Goal: Task Accomplishment & Management: Manage account settings

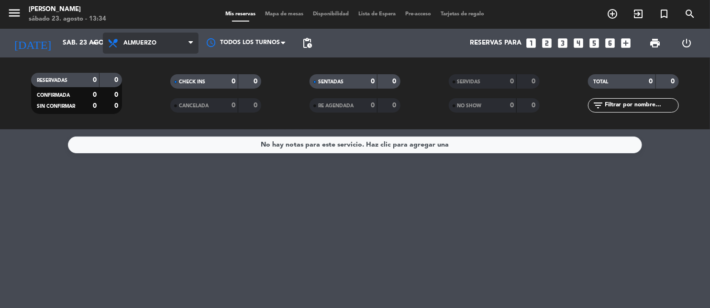
click at [157, 42] on span "Almuerzo" at bounding box center [151, 43] width 96 height 21
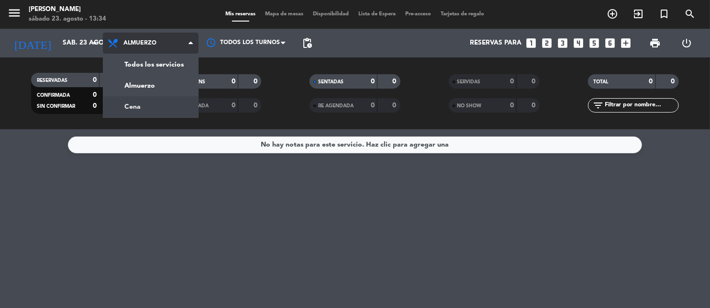
click at [145, 106] on div "menu [PERSON_NAME] [DATE] 23. agosto - 13:34 Mis reservas Mapa de mesas Disponi…" at bounding box center [355, 64] width 710 height 129
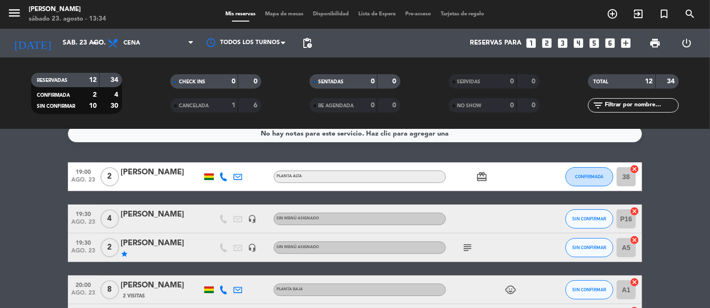
scroll to position [11, 0]
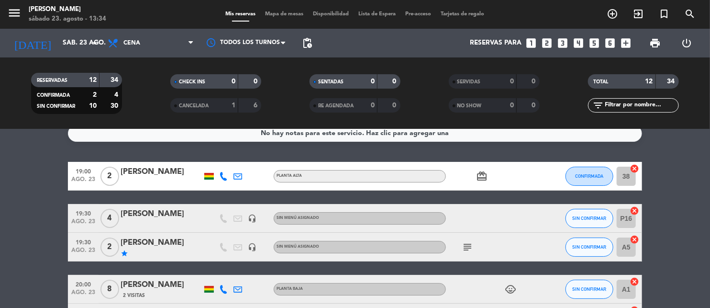
click at [474, 243] on span "subject" at bounding box center [467, 246] width 14 height 11
click at [471, 243] on icon "subject" at bounding box center [467, 246] width 11 height 11
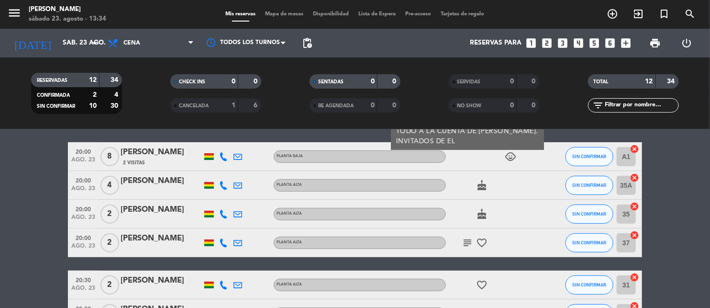
scroll to position [146, 0]
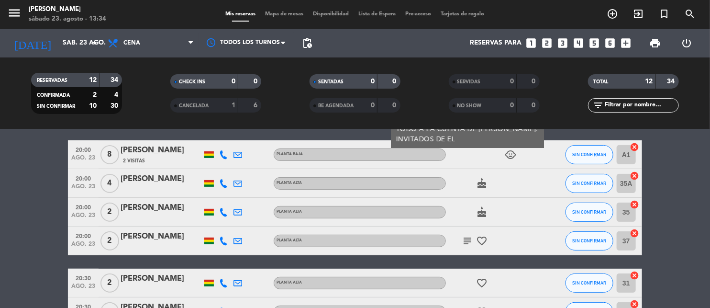
click at [469, 240] on icon "subject" at bounding box center [467, 240] width 11 height 11
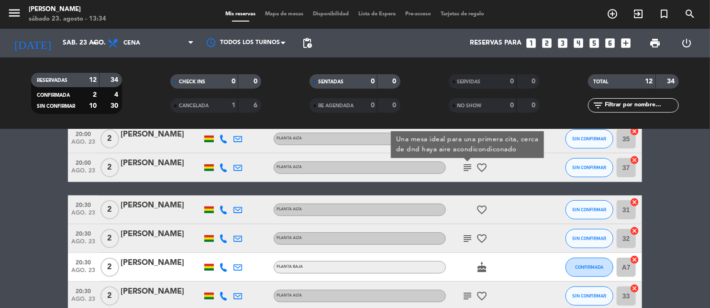
scroll to position [223, 0]
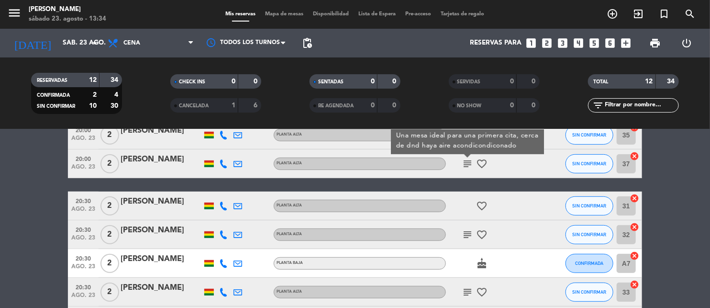
click at [467, 232] on icon "subject" at bounding box center [467, 234] width 11 height 11
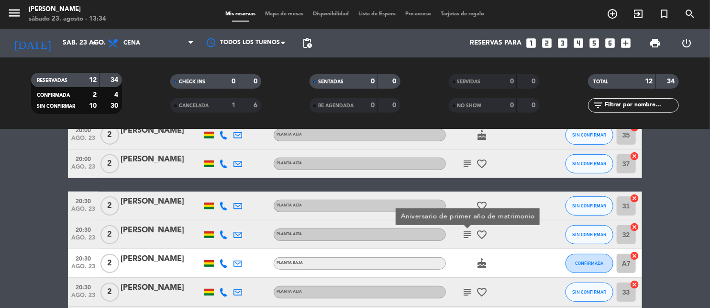
click at [467, 232] on icon "subject" at bounding box center [467, 234] width 11 height 11
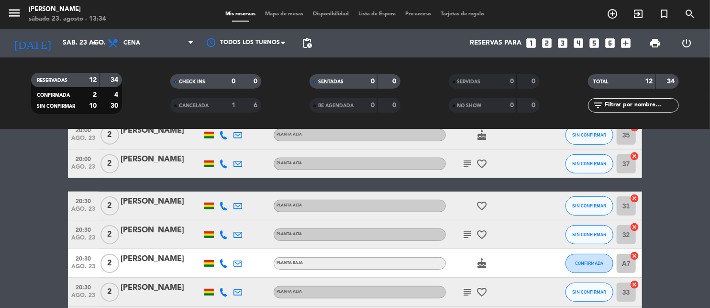
click at [465, 286] on icon "subject" at bounding box center [467, 291] width 11 height 11
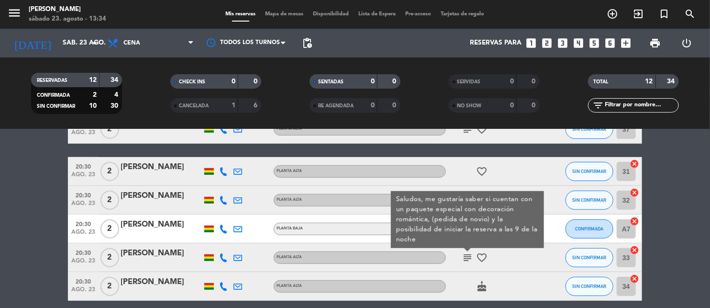
scroll to position [265, 0]
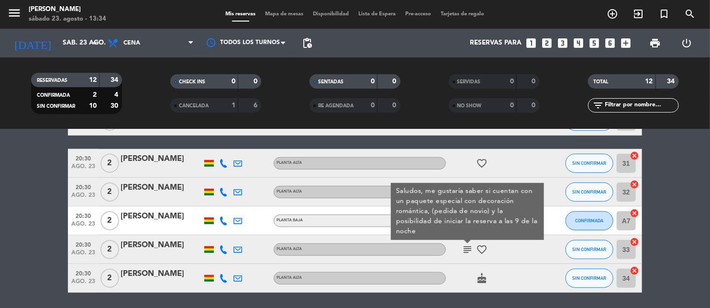
click at [225, 250] on icon at bounding box center [223, 249] width 9 height 9
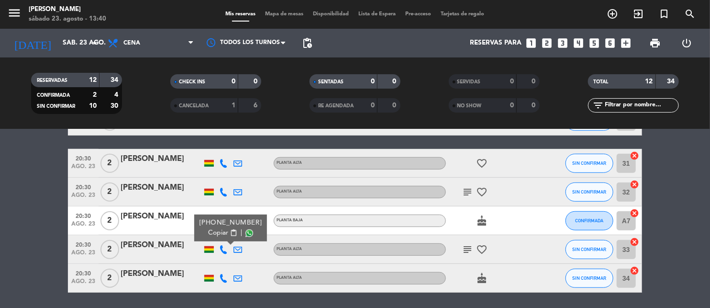
click at [469, 193] on icon "subject" at bounding box center [467, 191] width 11 height 11
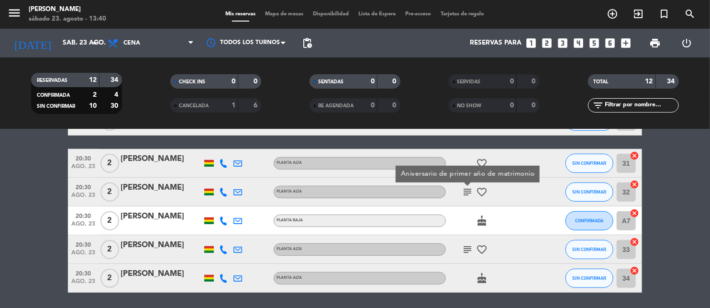
click at [469, 193] on icon "subject" at bounding box center [467, 191] width 11 height 11
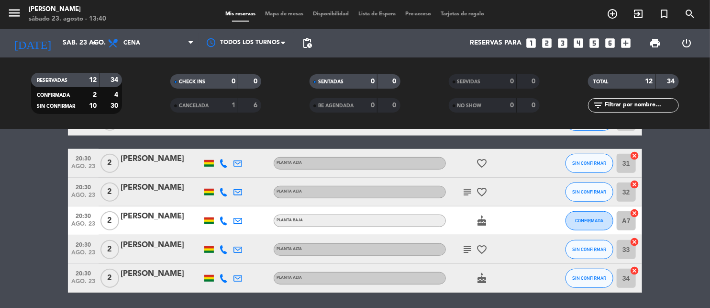
click at [633, 183] on icon "cancel" at bounding box center [634, 184] width 10 height 10
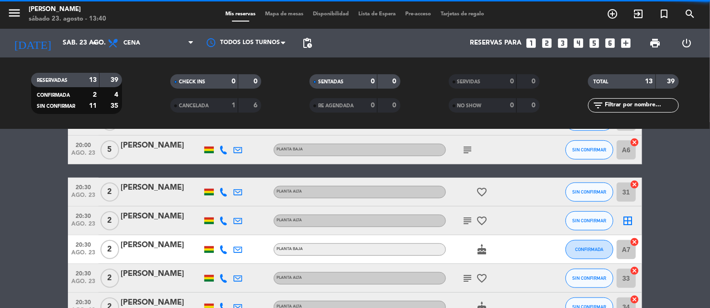
click at [634, 240] on icon "cancel" at bounding box center [634, 242] width 10 height 10
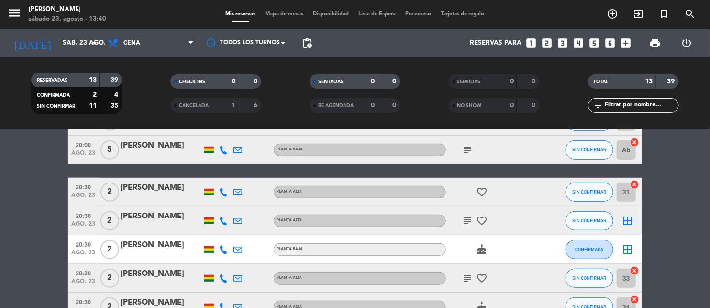
click at [649, 214] on bookings-row "19:00 [DATE] 2 [PERSON_NAME] Planta alta card_giftcard CONFIRMADA 38 cancel 19:…" at bounding box center [355, 114] width 710 height 413
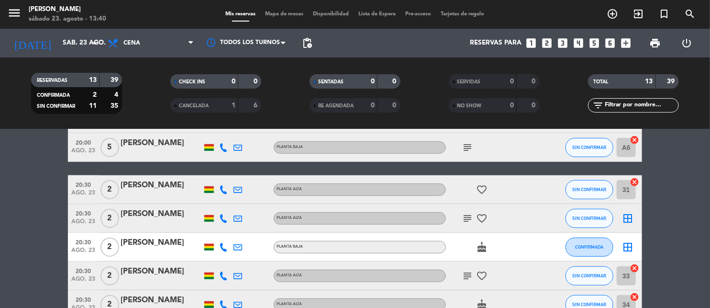
scroll to position [269, 0]
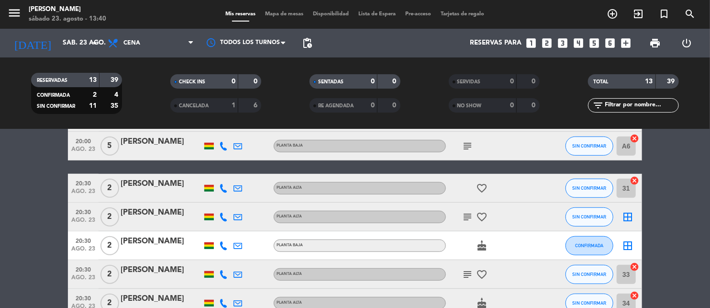
click at [628, 246] on icon "border_all" at bounding box center [627, 245] width 11 height 11
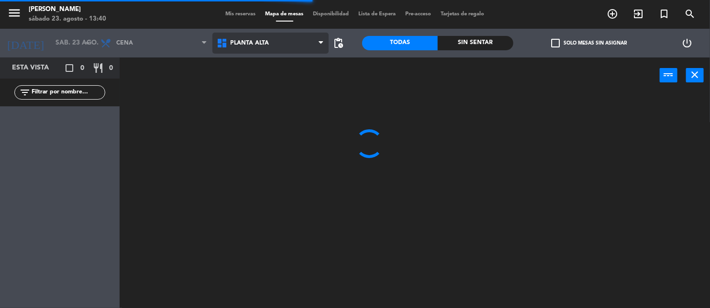
click at [229, 45] on icon at bounding box center [224, 42] width 14 height 11
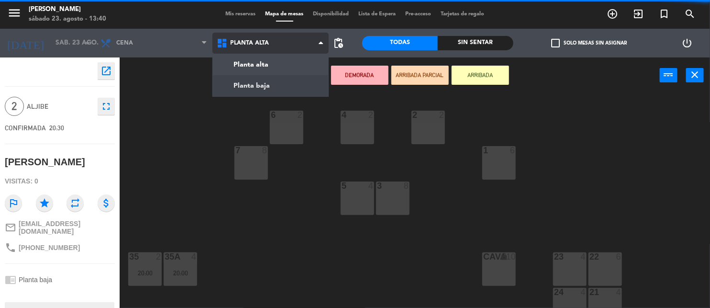
click at [229, 77] on ng-component "menu [PERSON_NAME] [DATE] 23. agosto - 13:40 Mis reservas Mapa de mesas Disponi…" at bounding box center [355, 154] width 710 height 308
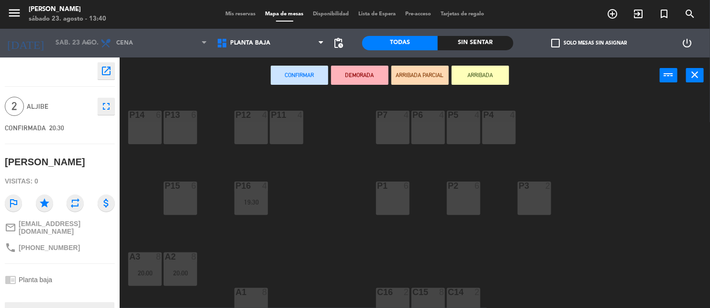
scroll to position [120, 0]
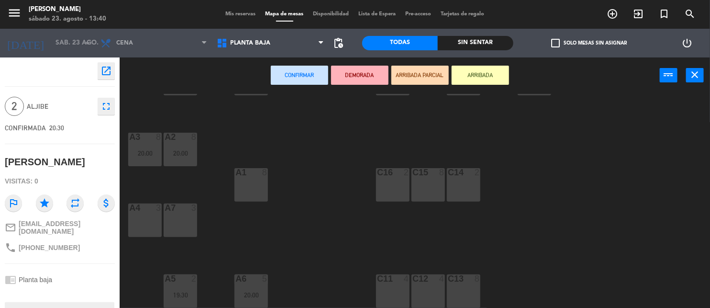
click at [189, 227] on div "A7 3" at bounding box center [180, 219] width 33 height 33
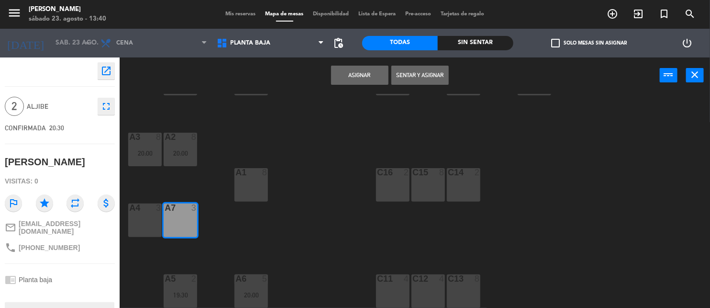
click at [374, 72] on button "Asignar" at bounding box center [359, 75] width 57 height 19
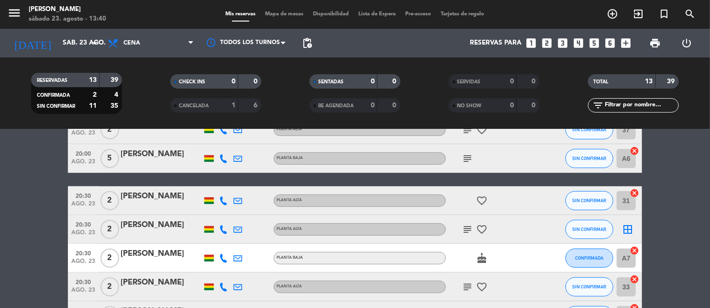
scroll to position [257, 0]
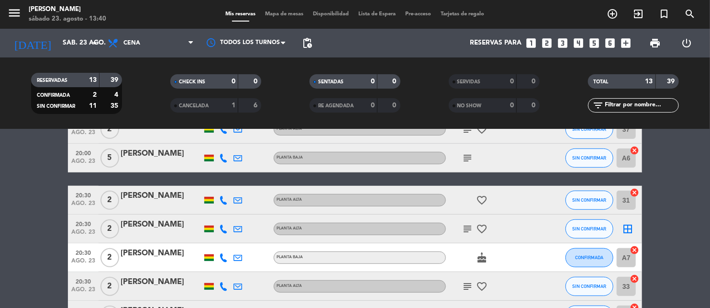
click at [466, 228] on icon "subject" at bounding box center [467, 228] width 11 height 11
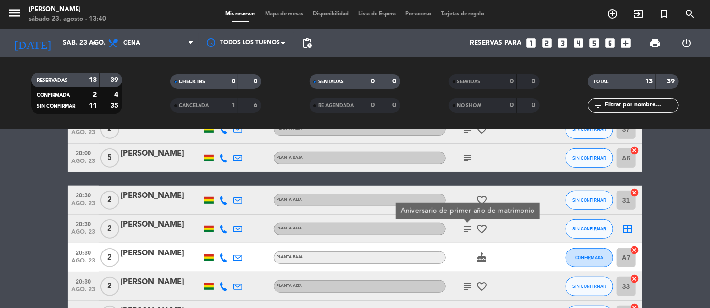
click at [466, 228] on icon "subject" at bounding box center [467, 228] width 11 height 11
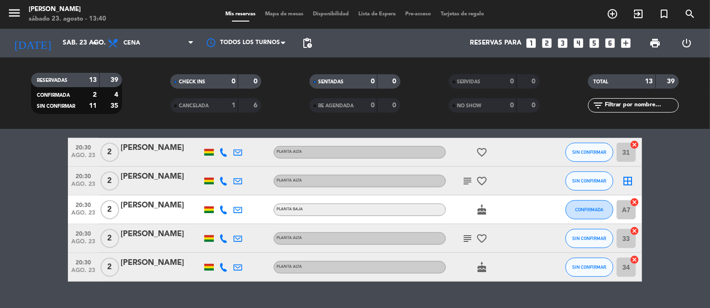
scroll to position [306, 0]
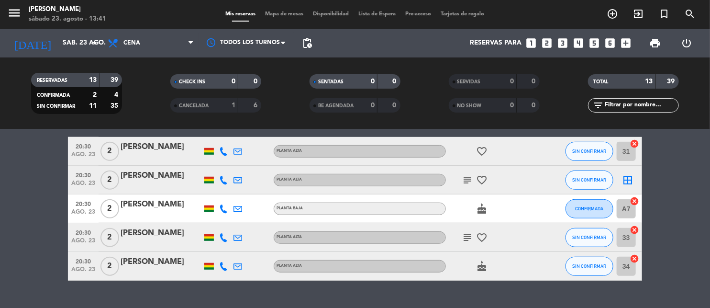
click at [635, 226] on icon "cancel" at bounding box center [634, 230] width 10 height 10
click at [625, 234] on icon "border_all" at bounding box center [627, 237] width 11 height 11
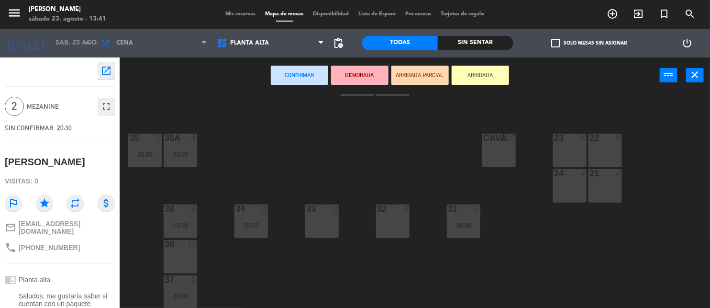
scroll to position [120, 0]
click at [393, 213] on div "32 3" at bounding box center [392, 219] width 33 height 33
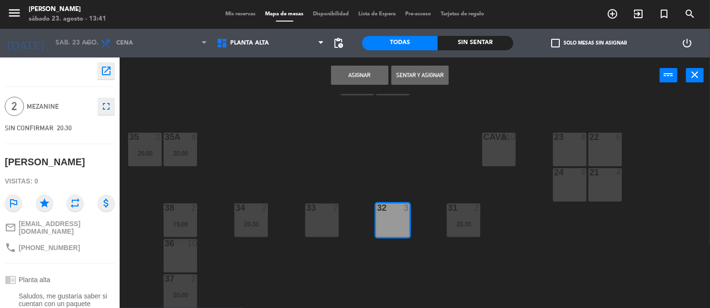
click at [349, 73] on button "Asignar" at bounding box center [359, 75] width 57 height 19
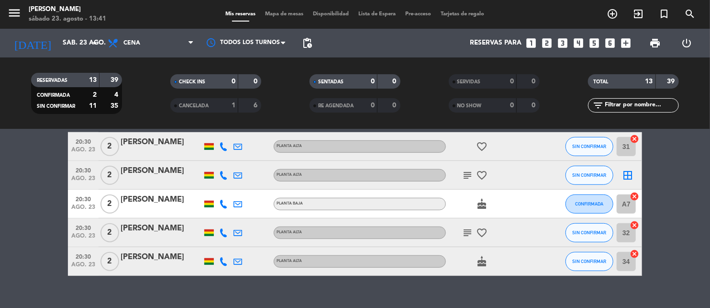
scroll to position [326, 0]
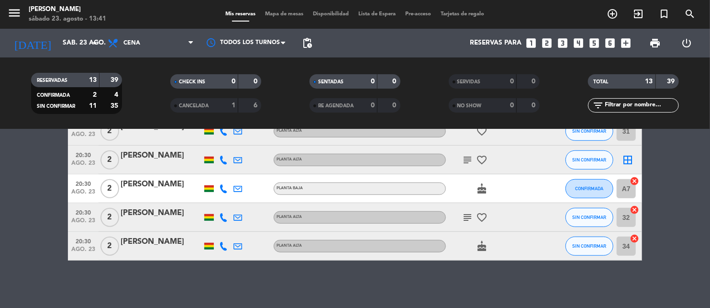
click at [624, 158] on icon "border_all" at bounding box center [627, 159] width 11 height 11
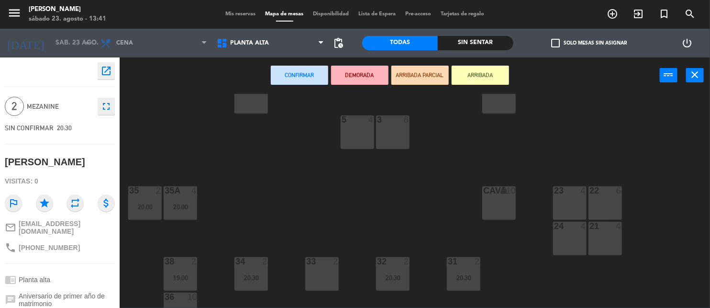
scroll to position [120, 0]
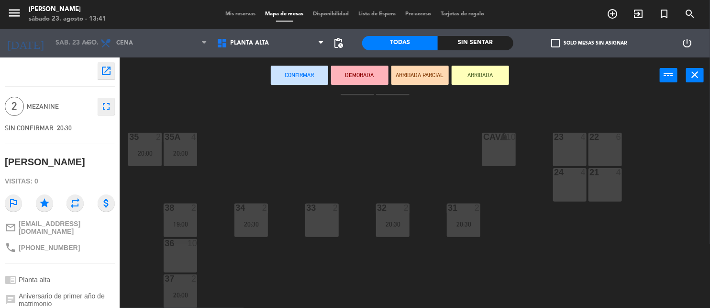
click at [316, 213] on div "33 2" at bounding box center [321, 219] width 33 height 33
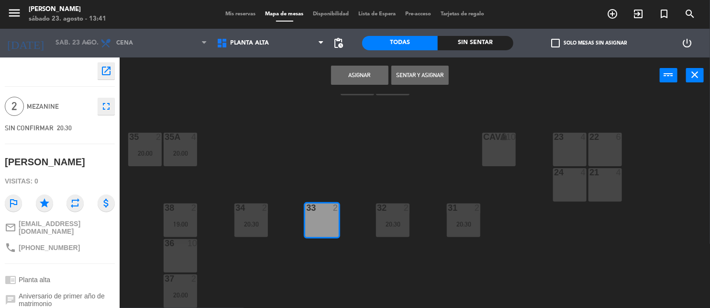
click at [359, 69] on button "Asignar" at bounding box center [359, 75] width 57 height 19
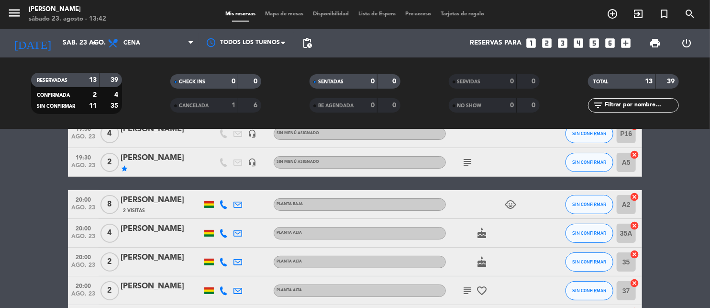
scroll to position [98, 0]
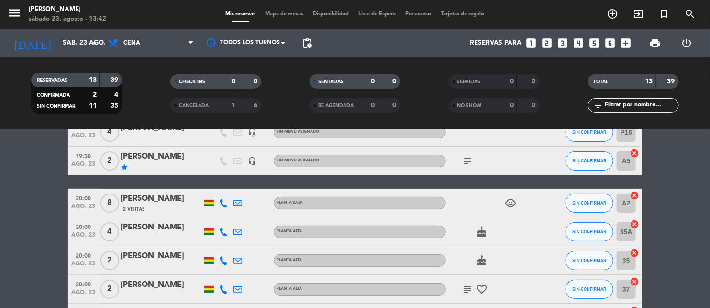
click at [632, 194] on icon "cancel" at bounding box center [634, 195] width 10 height 10
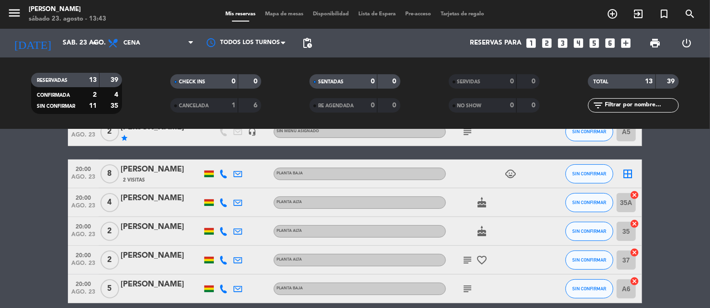
scroll to position [128, 0]
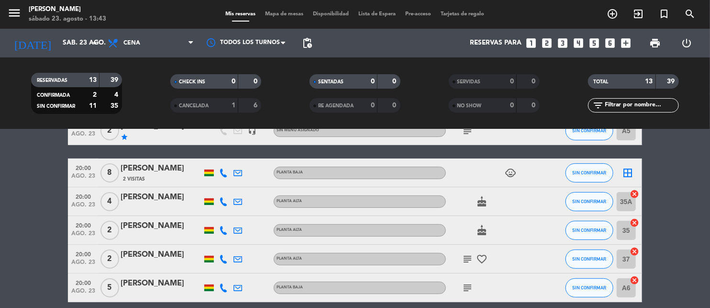
click at [633, 223] on icon "cancel" at bounding box center [634, 223] width 10 height 10
click at [633, 251] on icon "cancel" at bounding box center [634, 251] width 10 height 10
click at [466, 260] on icon "subject" at bounding box center [467, 258] width 11 height 11
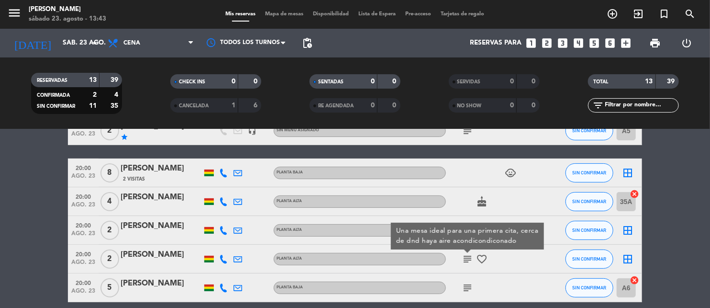
click at [629, 256] on icon "border_all" at bounding box center [627, 258] width 11 height 11
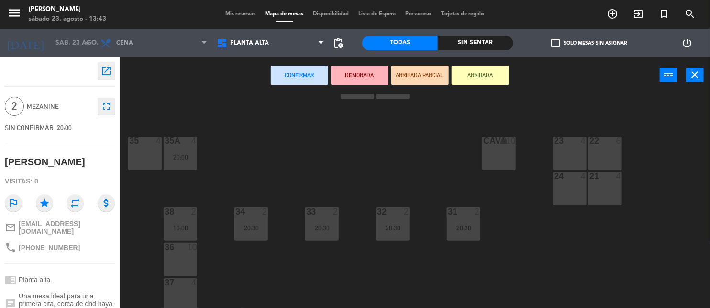
scroll to position [120, 0]
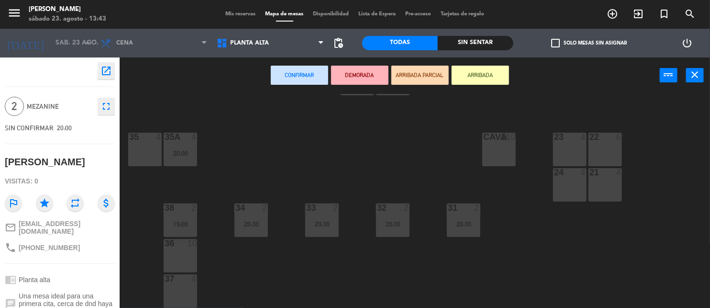
click at [569, 136] on div at bounding box center [570, 136] width 16 height 9
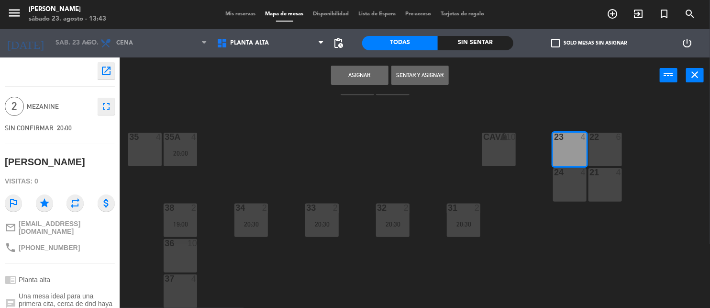
click at [569, 137] on div at bounding box center [570, 136] width 16 height 9
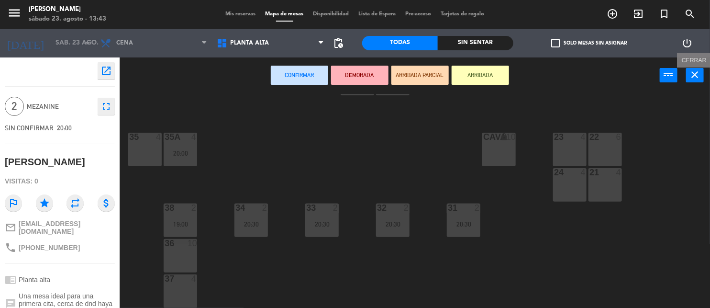
click at [701, 77] on button "close" at bounding box center [695, 75] width 18 height 14
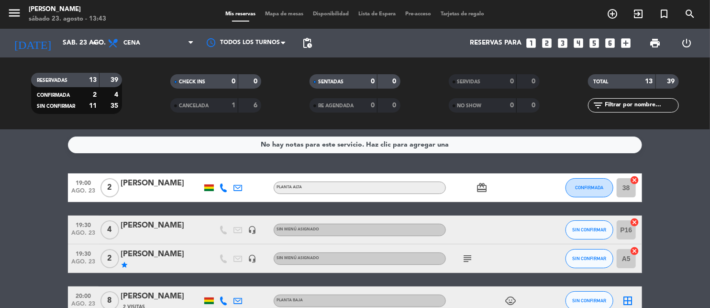
click at [632, 179] on icon "cancel" at bounding box center [634, 180] width 10 height 10
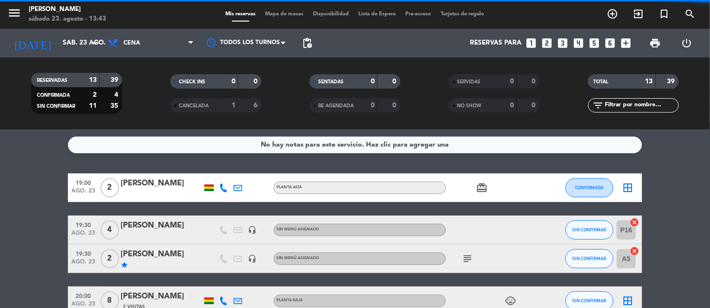
click at [628, 185] on icon "border_all" at bounding box center [627, 187] width 11 height 11
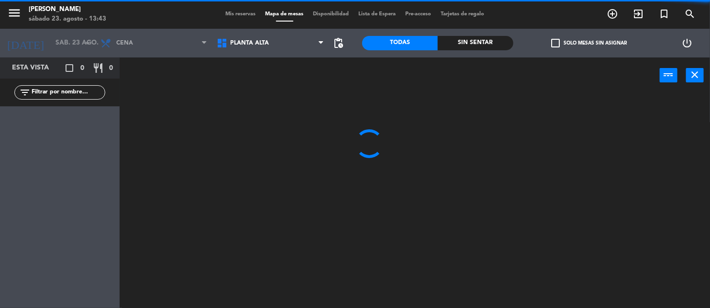
drag, startPoint x: 608, startPoint y: 174, endPoint x: 503, endPoint y: 181, distance: 105.9
click at [574, 174] on div at bounding box center [418, 201] width 583 height 214
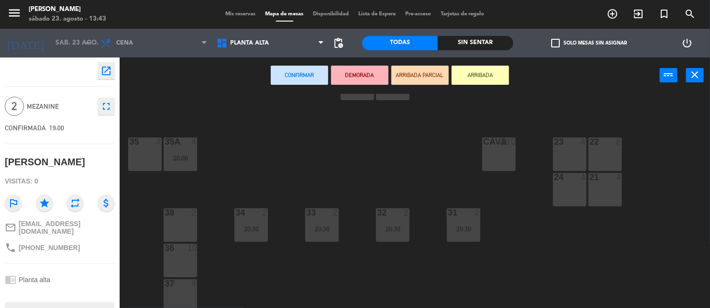
scroll to position [120, 0]
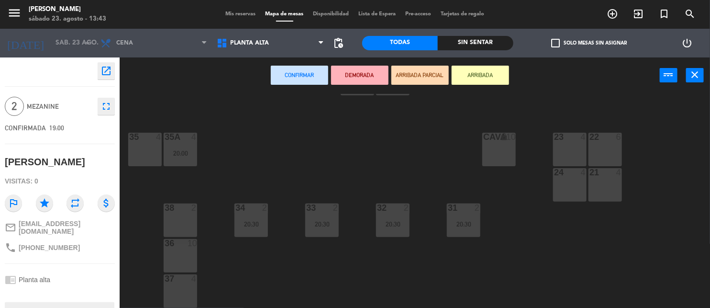
click at [566, 164] on div "23 4" at bounding box center [569, 148] width 33 height 33
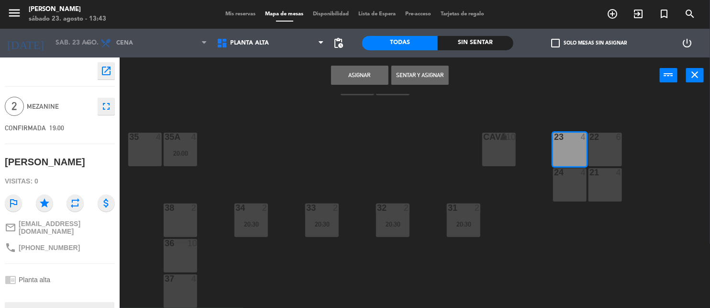
click at [340, 73] on button "Asignar" at bounding box center [359, 75] width 57 height 19
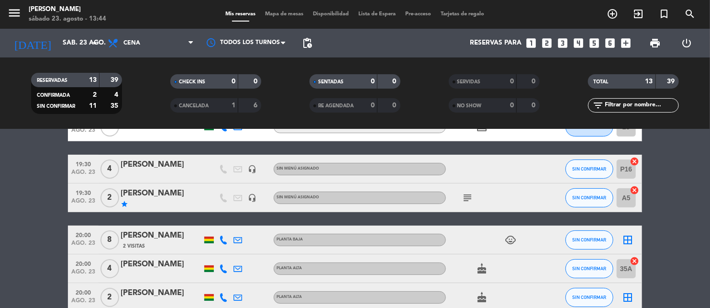
scroll to position [94, 0]
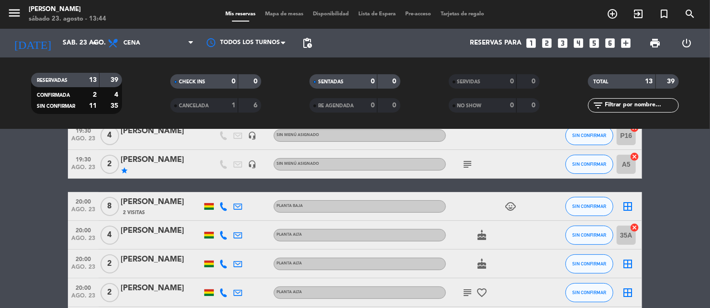
click at [633, 227] on icon "cancel" at bounding box center [634, 227] width 10 height 10
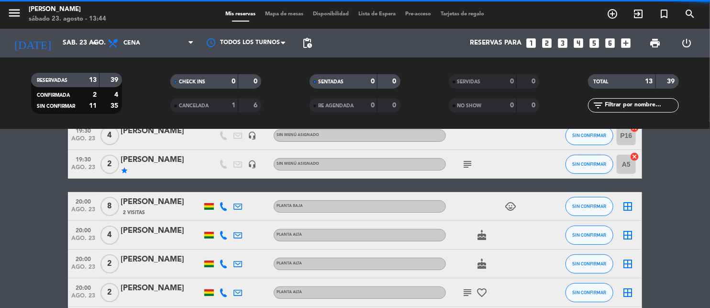
click at [628, 231] on icon "border_all" at bounding box center [627, 234] width 11 height 11
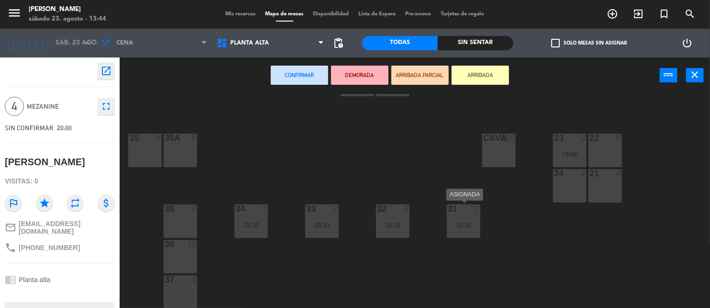
scroll to position [120, 0]
click at [576, 181] on div "24 4" at bounding box center [569, 184] width 33 height 33
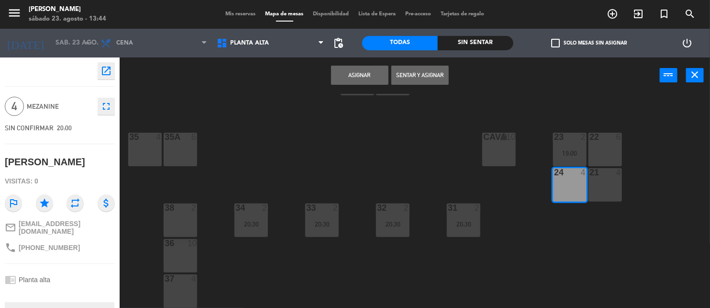
click at [361, 81] on button "Asignar" at bounding box center [359, 75] width 57 height 19
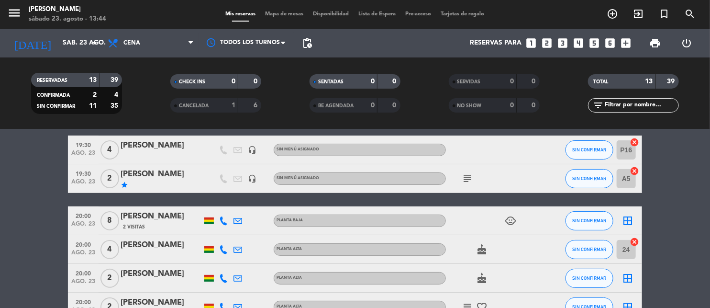
scroll to position [113, 0]
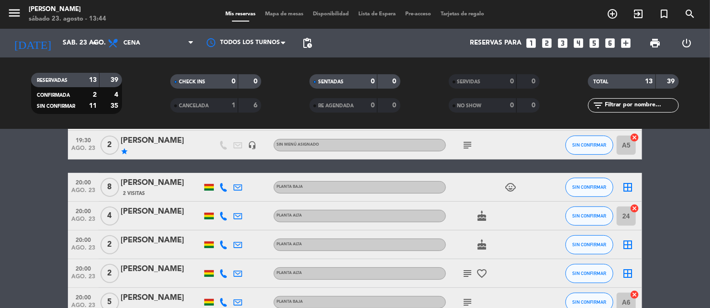
click at [627, 181] on icon "border_all" at bounding box center [627, 186] width 11 height 11
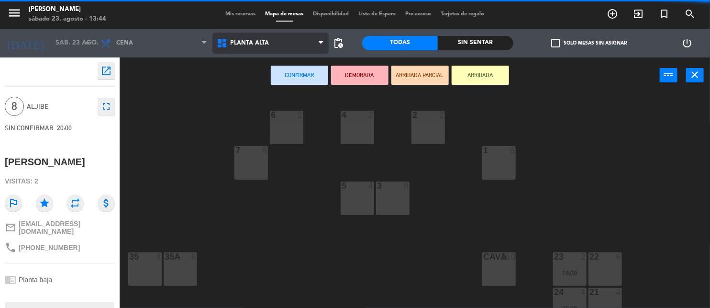
click at [247, 36] on span "Planta alta" at bounding box center [270, 43] width 117 height 21
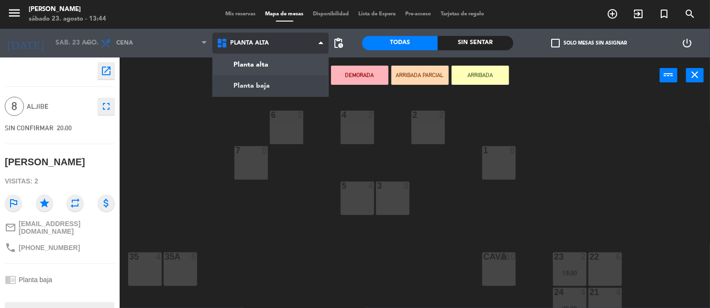
click at [242, 87] on ng-component "menu [PERSON_NAME] [DATE] 23. agosto - 13:44 Mis reservas Mapa de mesas Disponi…" at bounding box center [355, 154] width 710 height 308
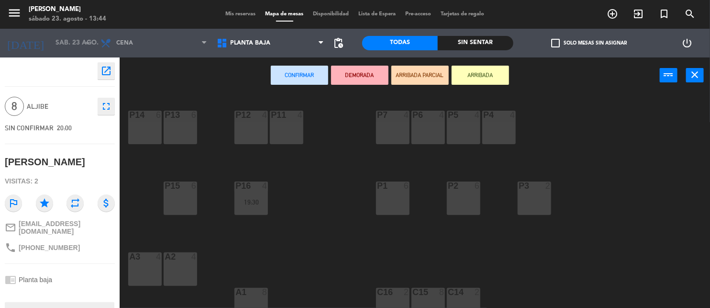
scroll to position [120, 0]
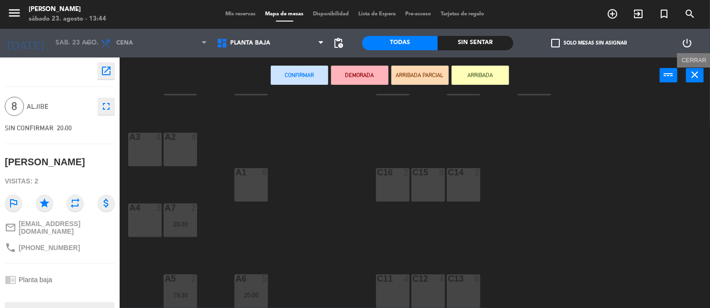
click at [699, 74] on icon "close" at bounding box center [694, 74] width 11 height 11
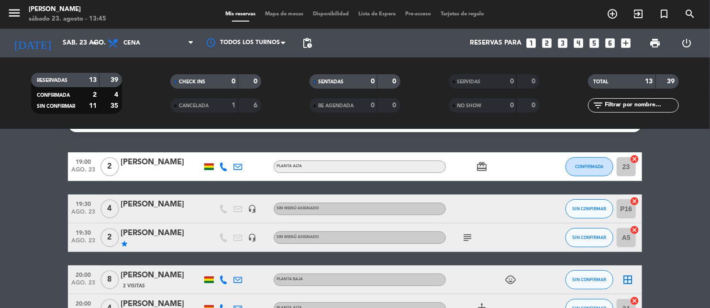
scroll to position [22, 0]
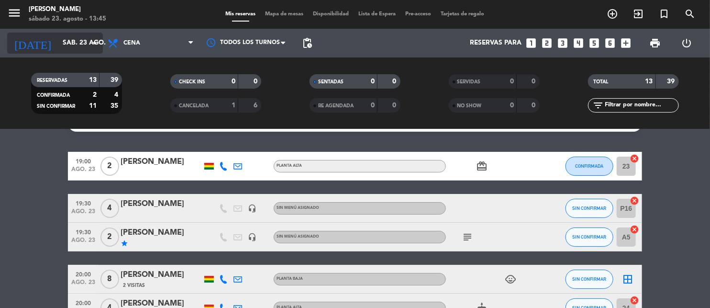
click at [58, 37] on input "sáb. 23 ago." at bounding box center [103, 42] width 90 height 17
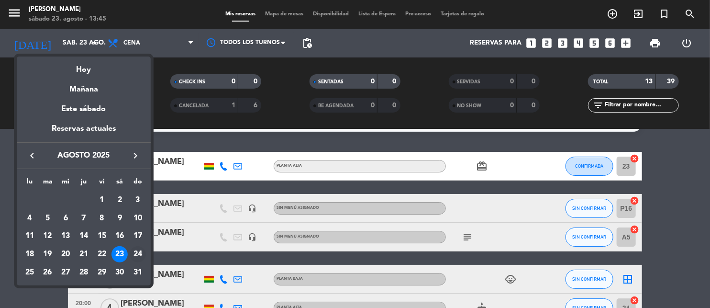
click at [132, 252] on div "24" at bounding box center [138, 254] width 16 height 16
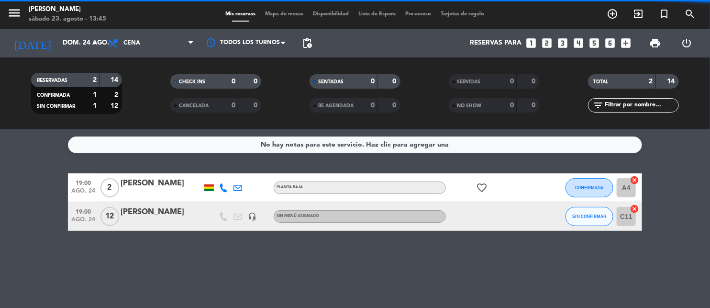
scroll to position [0, 0]
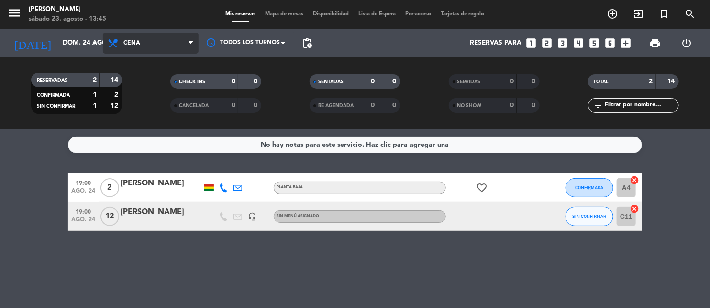
click at [134, 42] on span "Cena" at bounding box center [131, 43] width 17 height 7
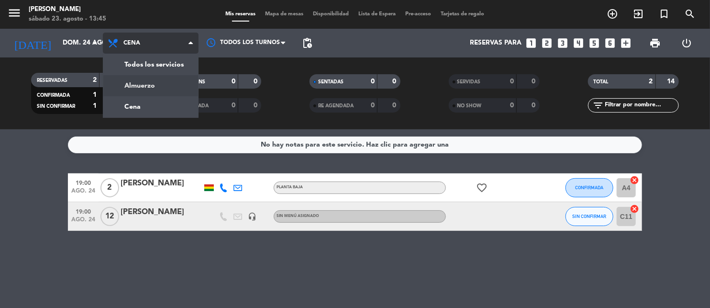
click at [136, 82] on div "menu [PERSON_NAME] [DATE] 23. agosto - 13:45 Mis reservas Mapa de mesas Disponi…" at bounding box center [355, 64] width 710 height 129
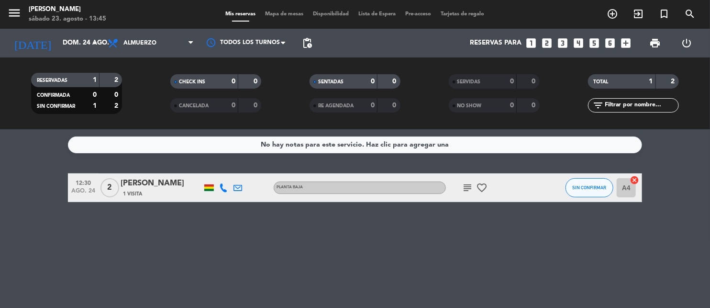
click at [463, 183] on icon "subject" at bounding box center [467, 187] width 11 height 11
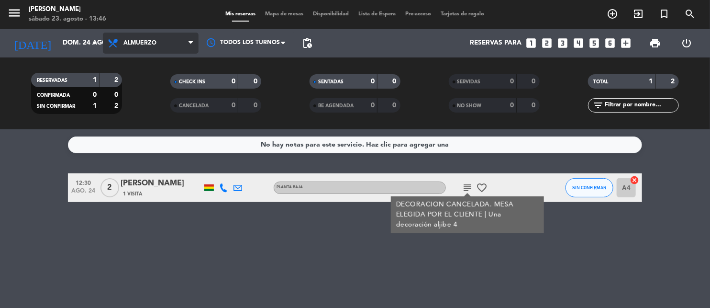
click at [122, 37] on span "Almuerzo" at bounding box center [151, 43] width 96 height 21
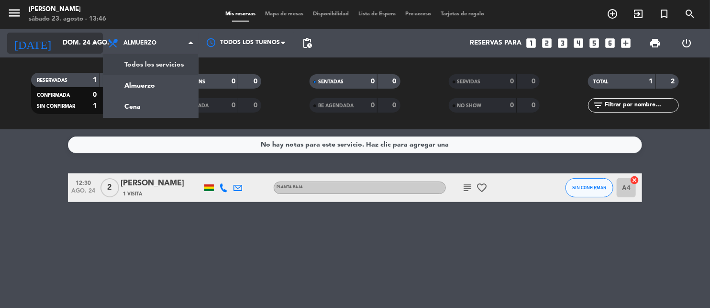
click at [79, 41] on input "dom. 24 ago." at bounding box center [103, 42] width 90 height 17
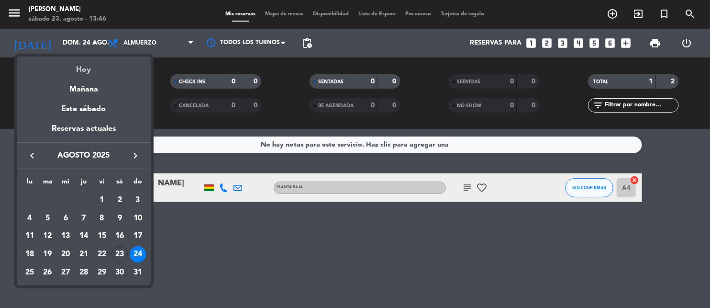
click at [82, 70] on div "Hoy" at bounding box center [84, 66] width 134 height 20
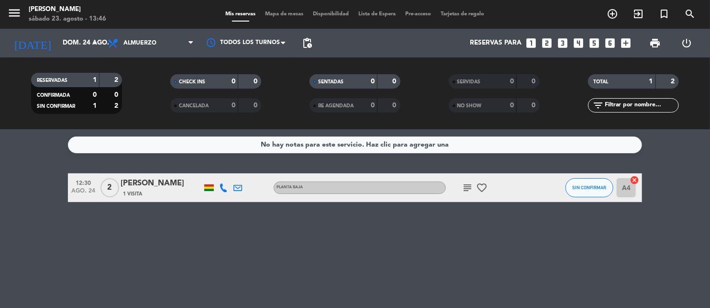
type input "sáb. 23 ago."
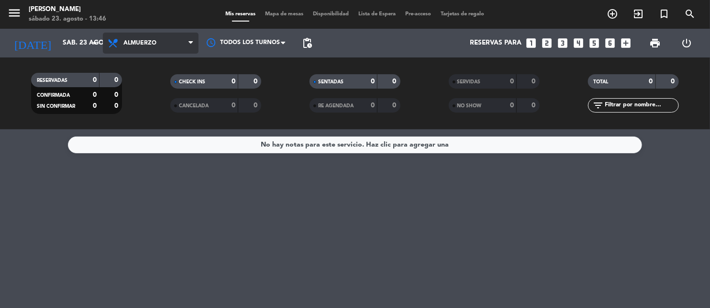
click at [146, 42] on span "Almuerzo" at bounding box center [139, 43] width 33 height 7
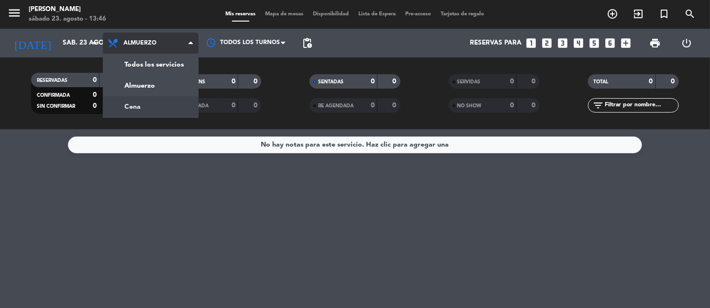
click at [133, 103] on div "menu [PERSON_NAME] [DATE] 23. agosto - 13:46 Mis reservas Mapa de mesas Disponi…" at bounding box center [355, 64] width 710 height 129
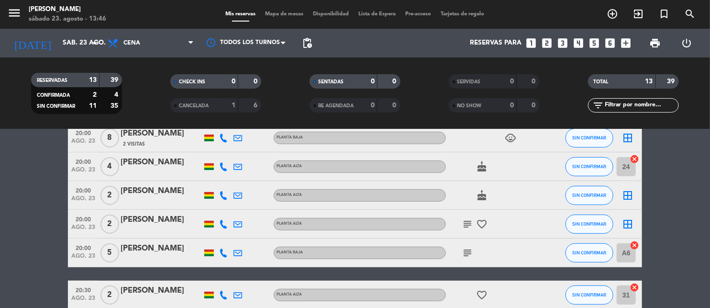
scroll to position [163, 0]
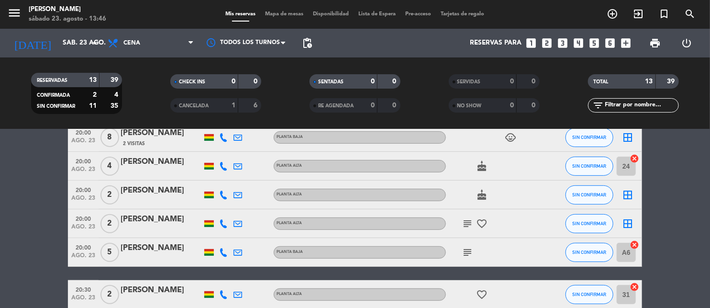
click at [634, 243] on icon "cancel" at bounding box center [634, 245] width 10 height 10
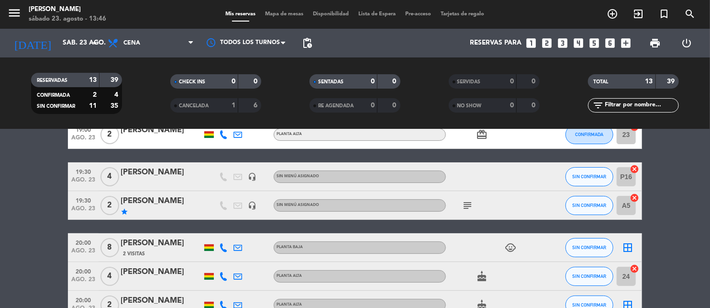
scroll to position [49, 0]
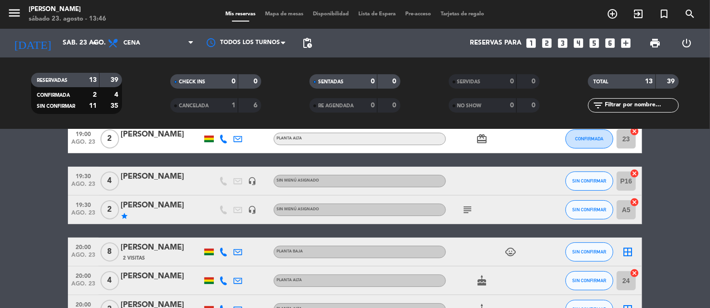
click at [633, 247] on icon "border_all" at bounding box center [627, 251] width 11 height 11
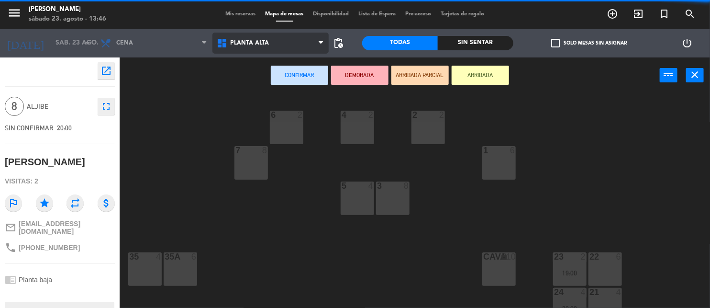
click at [237, 40] on span "Planta alta" at bounding box center [250, 43] width 39 height 7
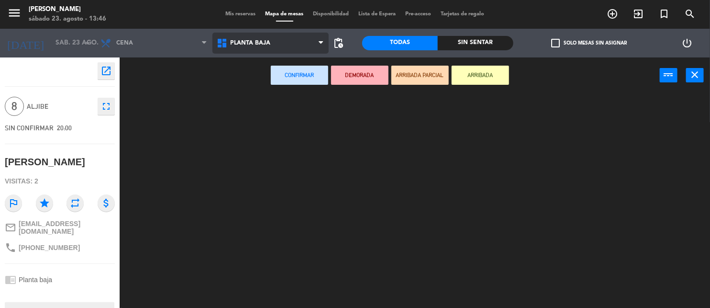
click at [237, 91] on ng-component "menu [PERSON_NAME] [DATE] 23. agosto - 13:46 Mis reservas Mapa de mesas Disponi…" at bounding box center [355, 154] width 710 height 308
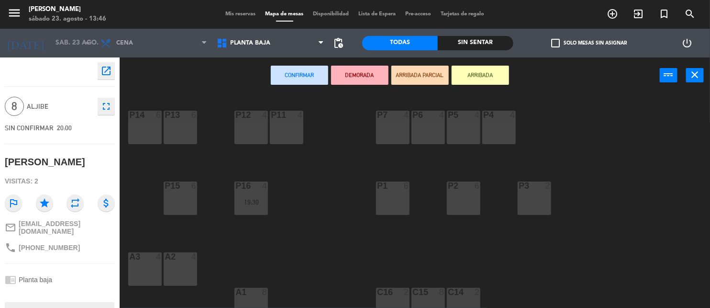
scroll to position [120, 0]
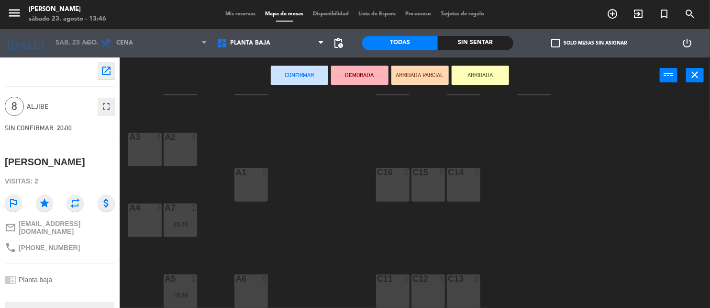
click at [250, 293] on div "A6 8" at bounding box center [250, 290] width 33 height 33
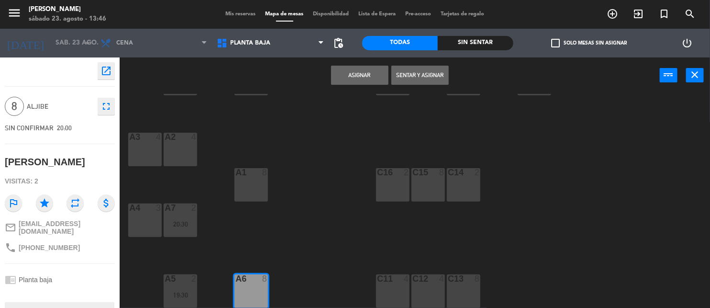
click at [347, 76] on button "Asignar" at bounding box center [359, 75] width 57 height 19
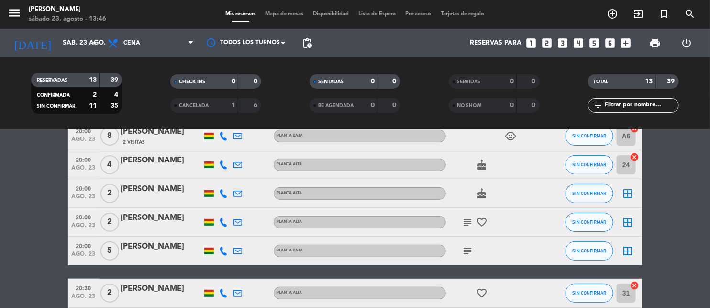
scroll to position [168, 0]
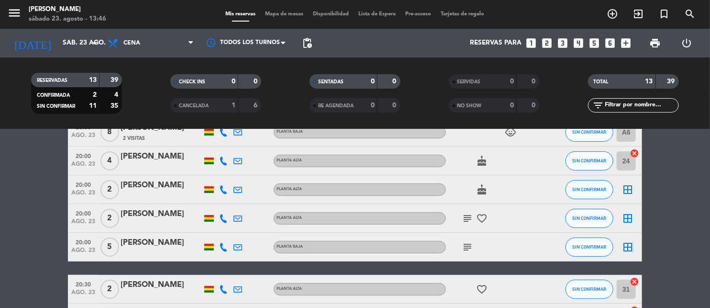
click at [631, 246] on icon "border_all" at bounding box center [627, 246] width 11 height 11
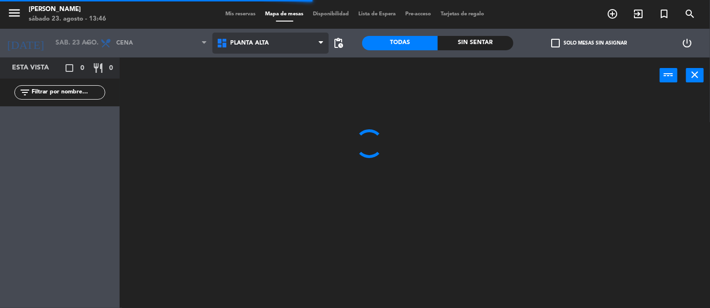
click at [254, 36] on span "Planta alta" at bounding box center [270, 43] width 117 height 21
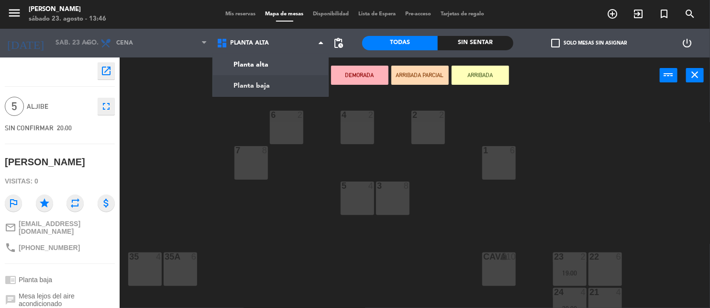
click at [246, 80] on ng-component "menu [PERSON_NAME] [DATE] 23. agosto - 13:46 Mis reservas Mapa de mesas Disponi…" at bounding box center [355, 154] width 710 height 308
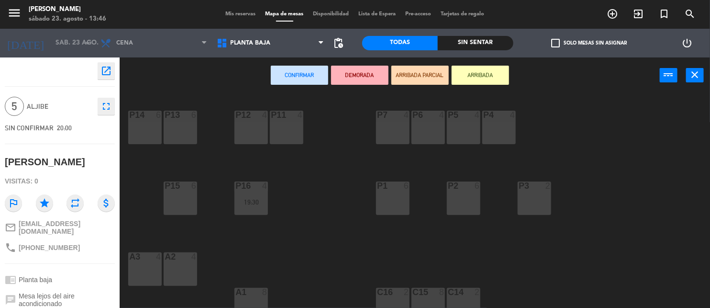
scroll to position [120, 0]
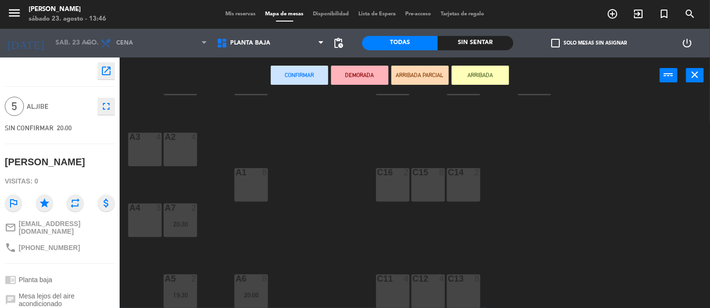
click at [243, 200] on div "A1 8" at bounding box center [250, 184] width 33 height 33
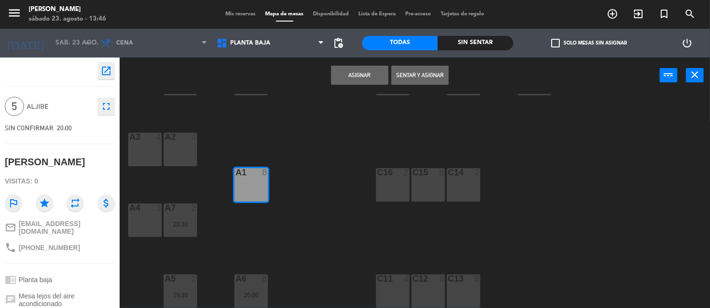
click at [347, 72] on button "Asignar" at bounding box center [359, 75] width 57 height 19
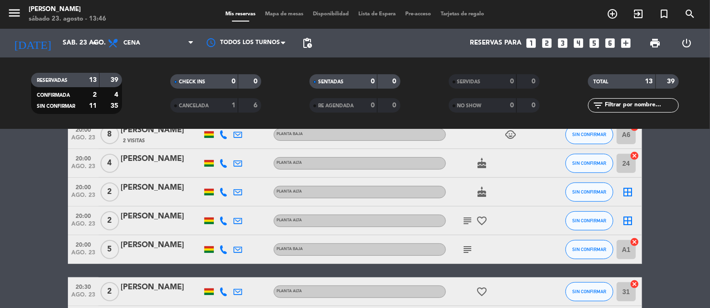
scroll to position [166, 0]
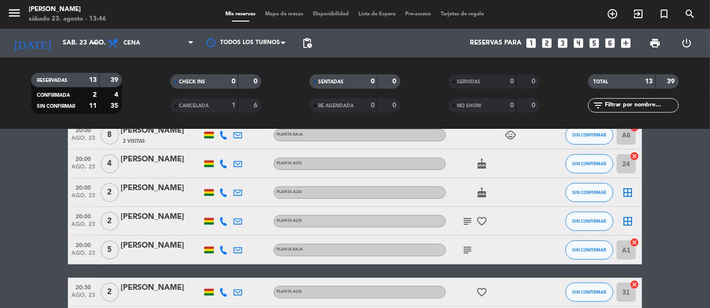
click at [467, 217] on icon "subject" at bounding box center [467, 220] width 11 height 11
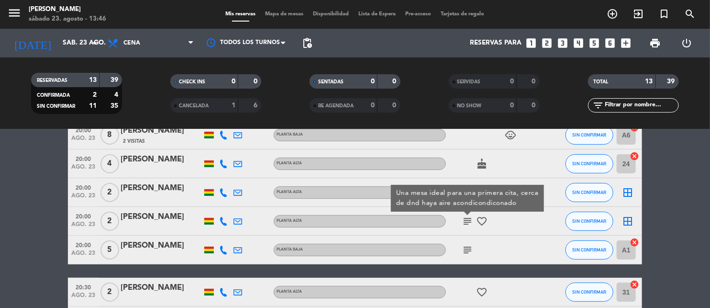
click at [623, 218] on icon "border_all" at bounding box center [627, 220] width 11 height 11
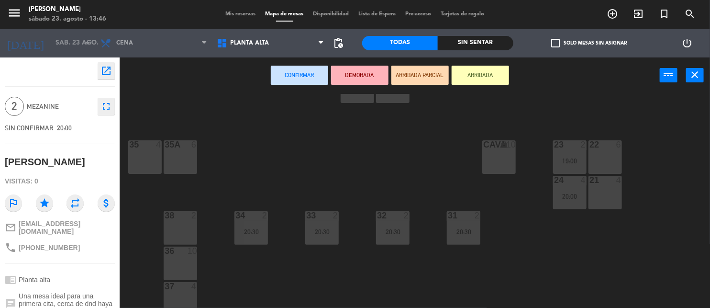
scroll to position [120, 0]
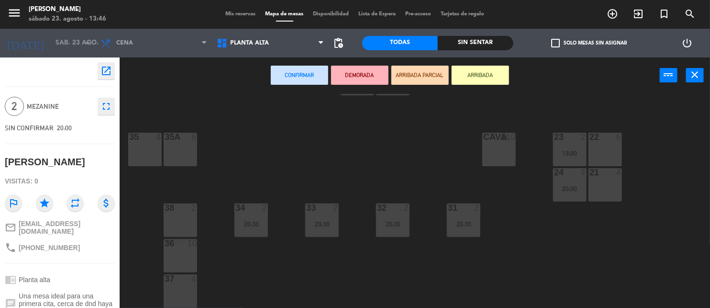
click at [188, 216] on div "38 2" at bounding box center [180, 219] width 33 height 33
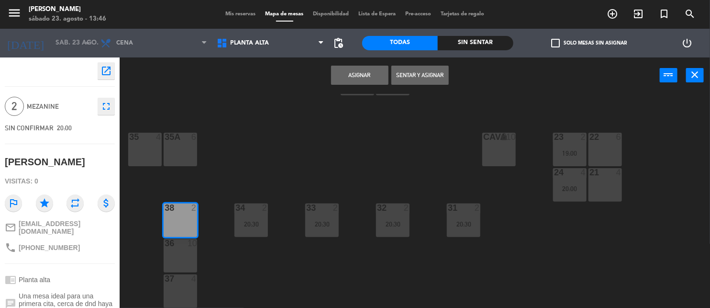
click at [358, 77] on button "Asignar" at bounding box center [359, 75] width 57 height 19
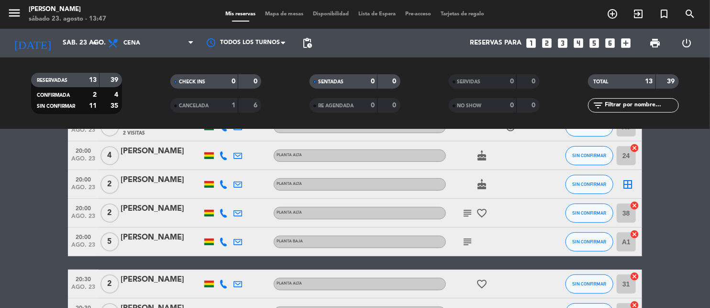
scroll to position [173, 0]
click at [623, 187] on icon "border_all" at bounding box center [627, 184] width 11 height 11
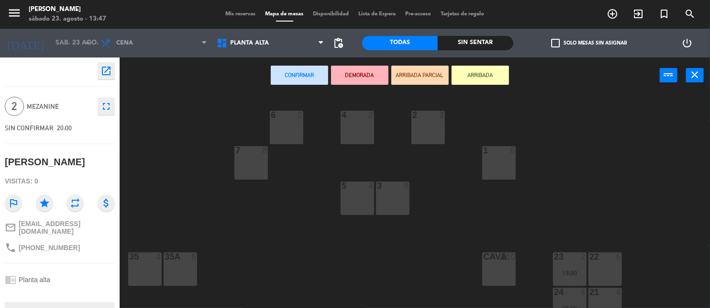
click at [130, 256] on div "35" at bounding box center [129, 256] width 0 height 9
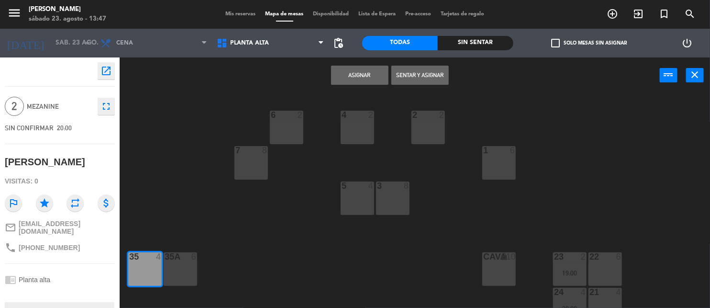
click at [337, 75] on button "Asignar" at bounding box center [359, 75] width 57 height 19
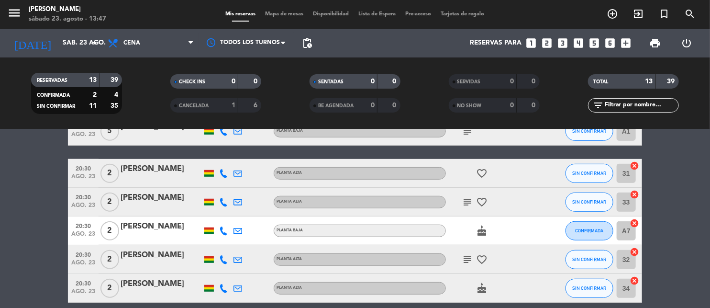
scroll to position [284, 0]
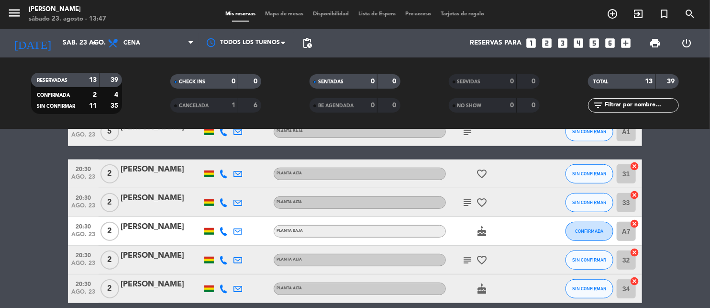
click at [464, 260] on icon "subject" at bounding box center [467, 259] width 11 height 11
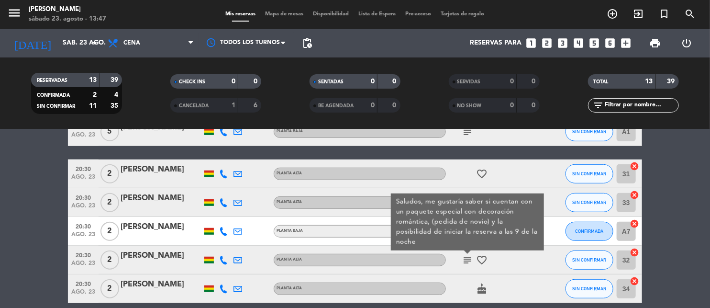
click at [174, 257] on div "[PERSON_NAME]" at bounding box center [161, 255] width 81 height 12
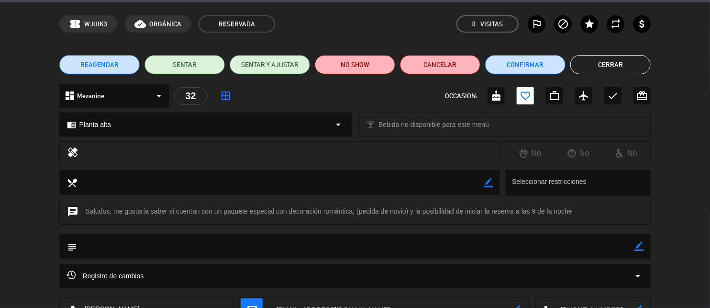
scroll to position [44, 0]
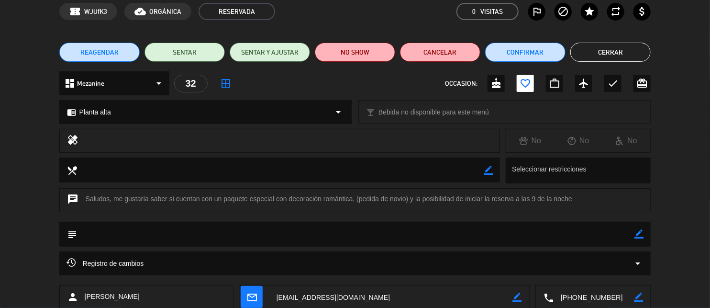
click at [637, 232] on icon "border_color" at bounding box center [638, 233] width 9 height 9
click at [224, 240] on textarea at bounding box center [356, 233] width 558 height 24
type textarea "DECORACION CANCELADA"
click at [641, 231] on icon at bounding box center [638, 233] width 9 height 9
click at [607, 44] on button "Cerrar" at bounding box center [610, 52] width 80 height 19
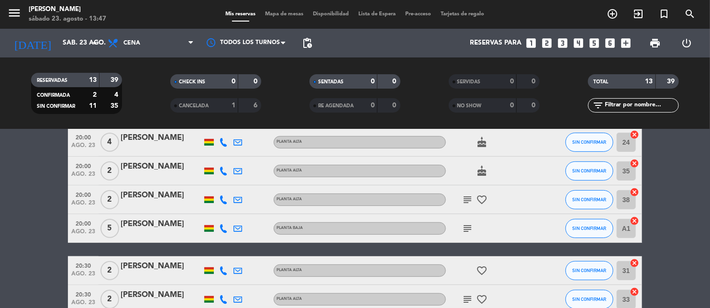
scroll to position [188, 0]
click at [469, 231] on icon "subject" at bounding box center [467, 227] width 11 height 11
click at [685, 187] on bookings-row "19:00 [DATE] 2 [PERSON_NAME] alta card_giftcard CONFIRMADA 23 cancel 19:30 [DAT…" at bounding box center [355, 192] width 710 height 413
click at [677, 219] on bookings-row "19:00 [DATE] 2 [PERSON_NAME] alta card_giftcard CONFIRMADA 23 cancel 19:30 [DAT…" at bounding box center [355, 192] width 710 height 413
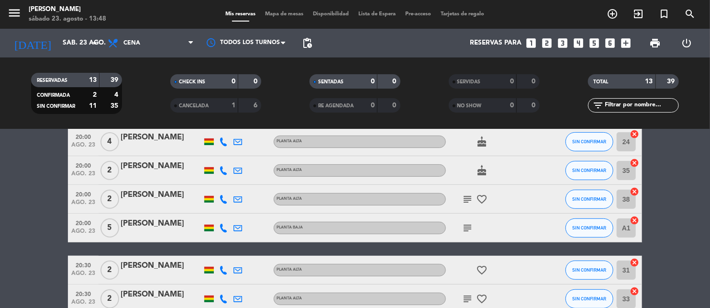
click at [671, 240] on bookings-row "19:00 [DATE] 2 [PERSON_NAME] alta card_giftcard CONFIRMADA 23 cancel 19:30 [DAT…" at bounding box center [355, 192] width 710 height 413
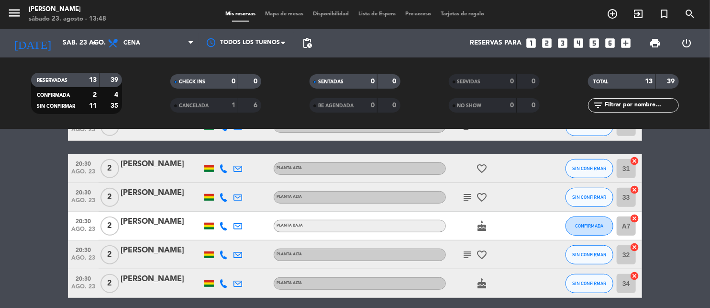
scroll to position [285, 0]
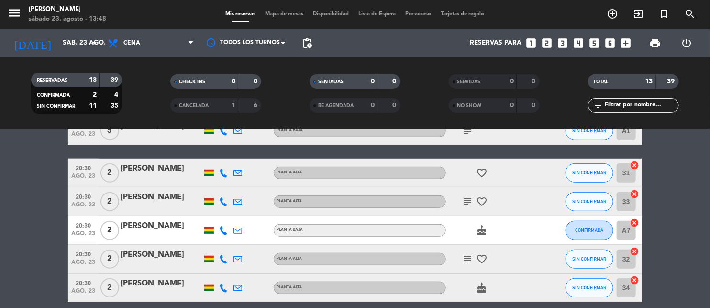
click at [34, 224] on bookings-row "19:00 [DATE] 2 [PERSON_NAME] alta card_giftcard CONFIRMADA 23 cancel 19:30 [DAT…" at bounding box center [355, 95] width 710 height 413
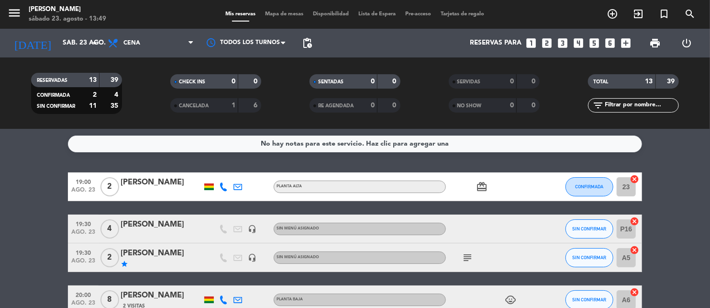
scroll to position [0, 0]
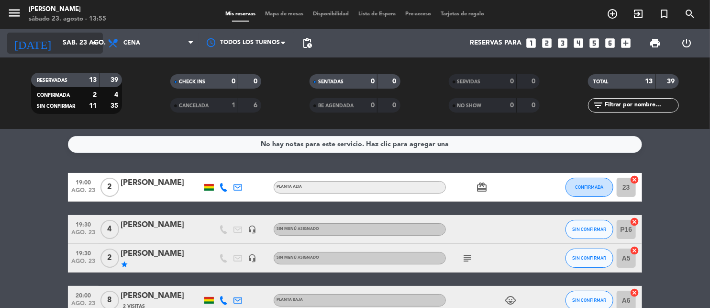
click at [79, 42] on input "sáb. 23 ago." at bounding box center [103, 42] width 90 height 17
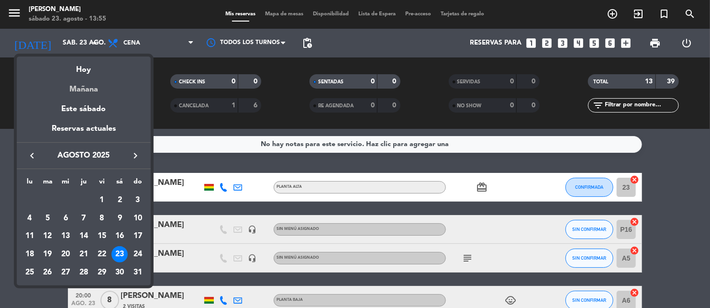
click at [71, 91] on div "Mañana" at bounding box center [84, 86] width 134 height 20
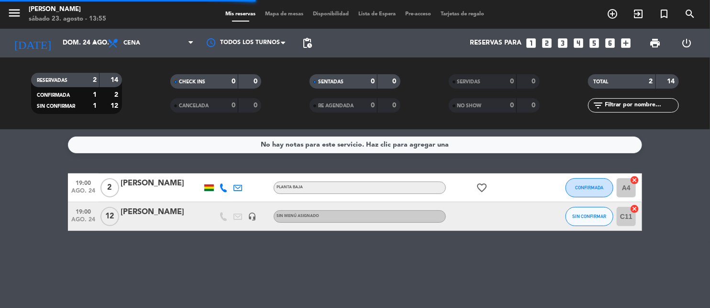
scroll to position [0, 0]
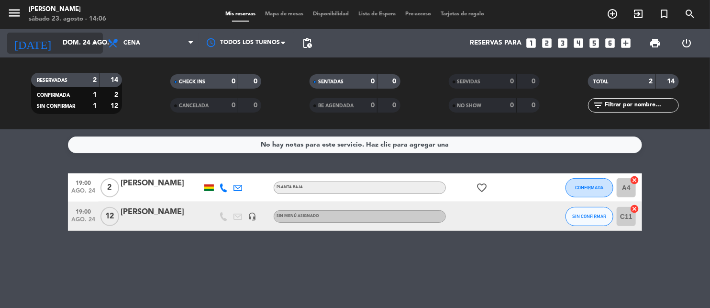
click at [83, 39] on input "dom. 24 ago." at bounding box center [103, 42] width 90 height 17
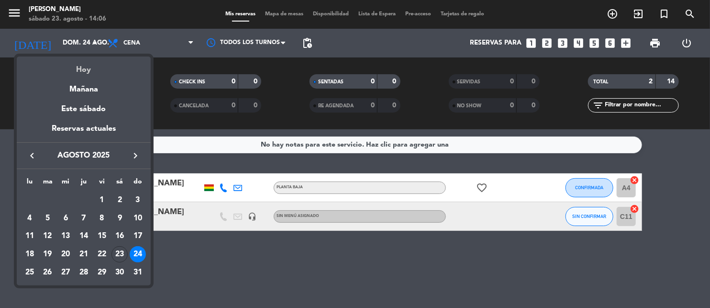
click at [86, 64] on div "Hoy" at bounding box center [84, 66] width 134 height 20
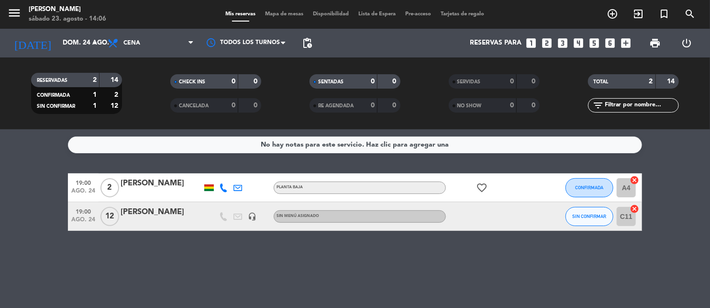
type input "sáb. 23 ago."
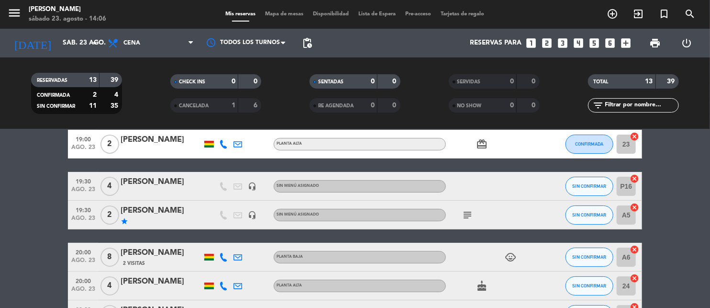
scroll to position [45, 0]
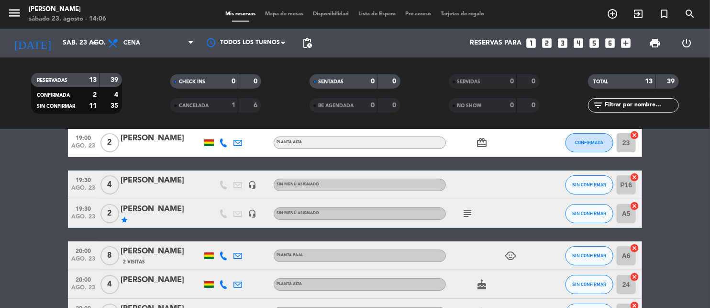
click at [465, 208] on icon "subject" at bounding box center [467, 213] width 11 height 11
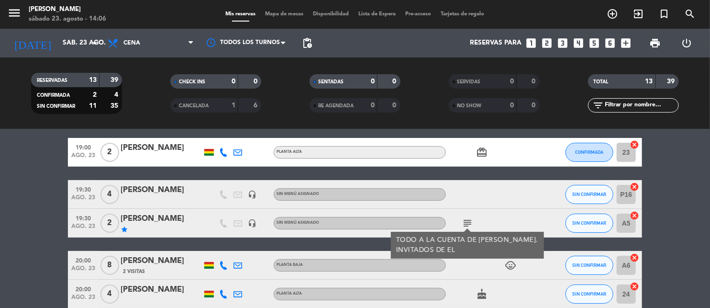
scroll to position [86, 0]
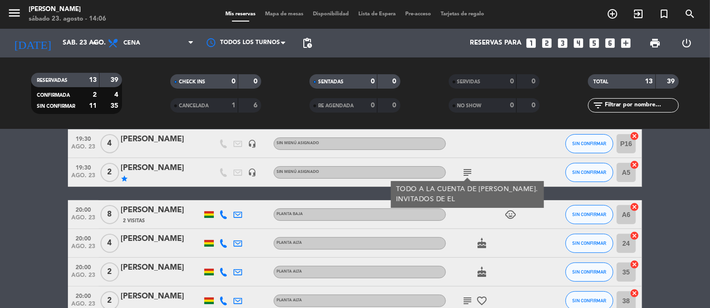
click at [635, 165] on icon "cancel" at bounding box center [634, 165] width 10 height 10
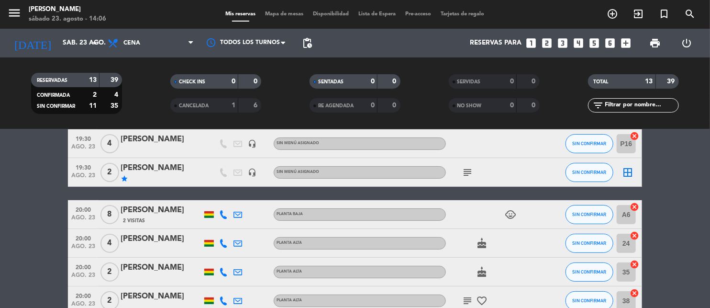
click at [628, 168] on icon "border_all" at bounding box center [627, 171] width 11 height 11
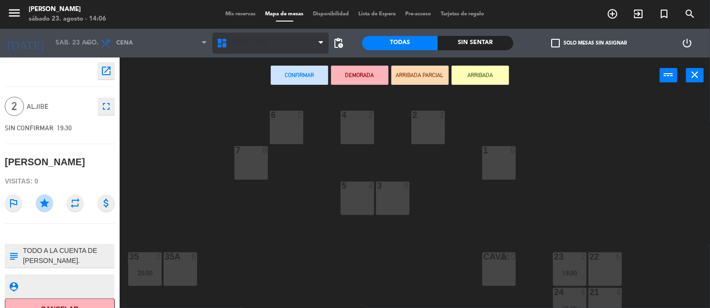
click at [241, 45] on span "Planta alta" at bounding box center [250, 43] width 39 height 7
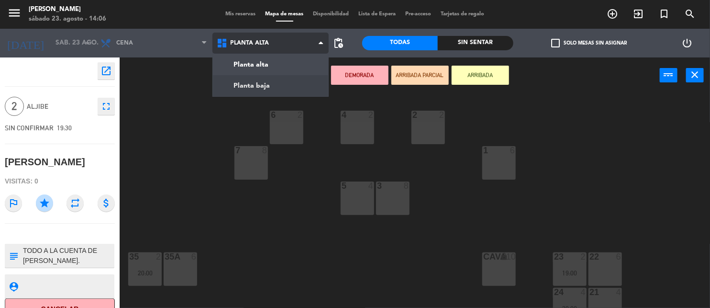
click at [241, 80] on ng-component "menu [PERSON_NAME] [DATE] 23. agosto - 14:06 Mis reservas Mapa de mesas Disponi…" at bounding box center [355, 154] width 710 height 308
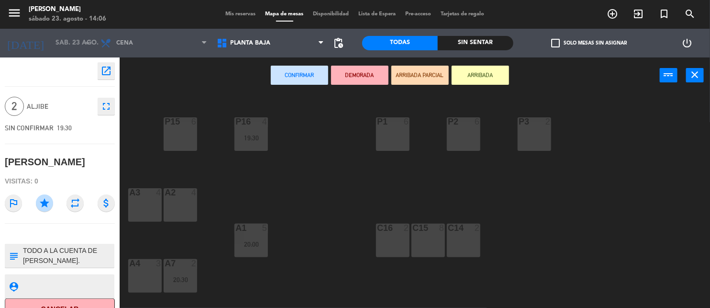
scroll to position [69, 0]
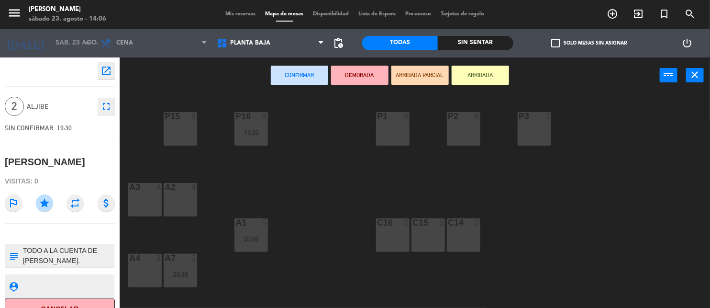
click at [149, 269] on div "A4 3" at bounding box center [144, 270] width 33 height 33
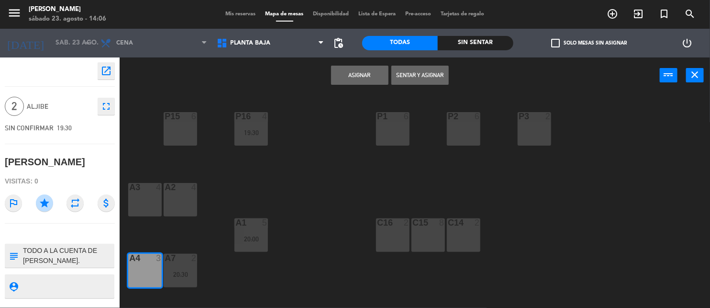
click at [335, 77] on button "Asignar" at bounding box center [359, 75] width 57 height 19
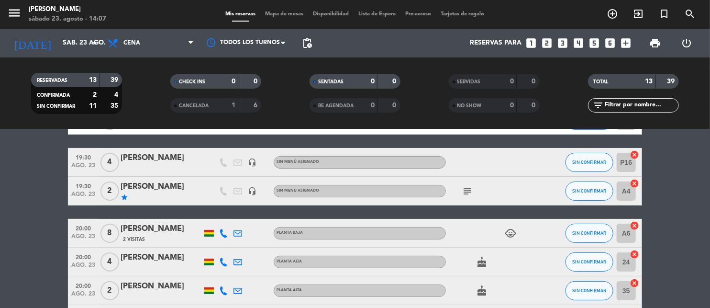
scroll to position [69, 0]
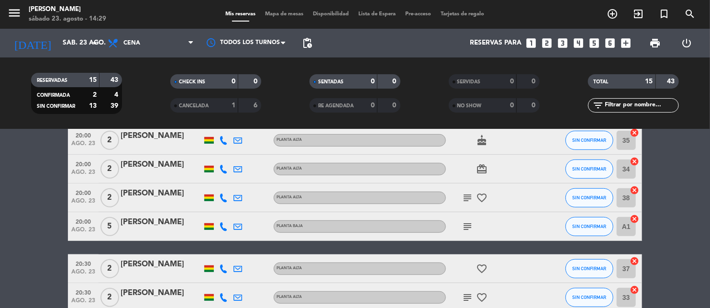
scroll to position [246, 0]
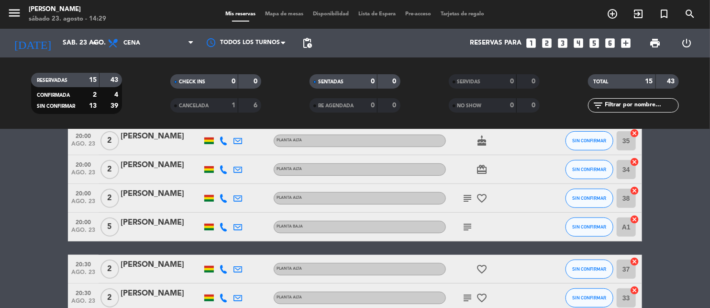
click at [471, 221] on icon "subject" at bounding box center [467, 226] width 11 height 11
click at [468, 199] on icon "subject" at bounding box center [467, 197] width 11 height 11
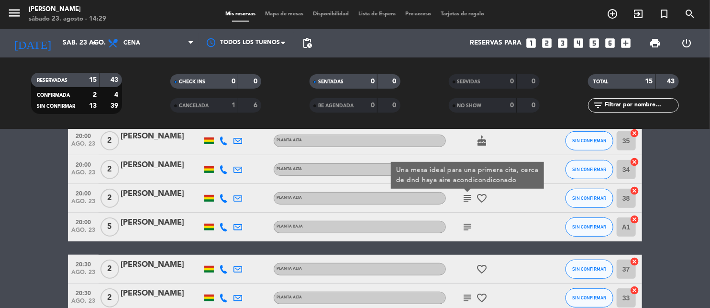
click at [468, 199] on icon "subject" at bounding box center [467, 197] width 11 height 11
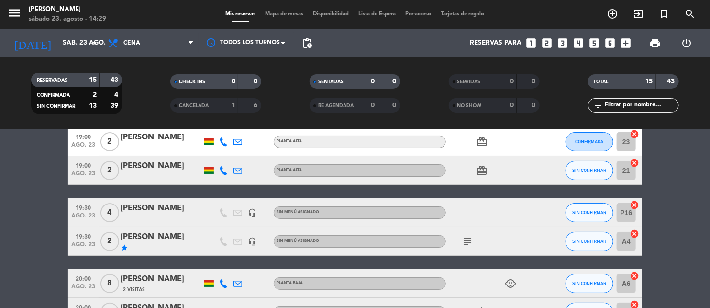
scroll to position [45, 0]
